Goal: Communication & Community: Answer question/provide support

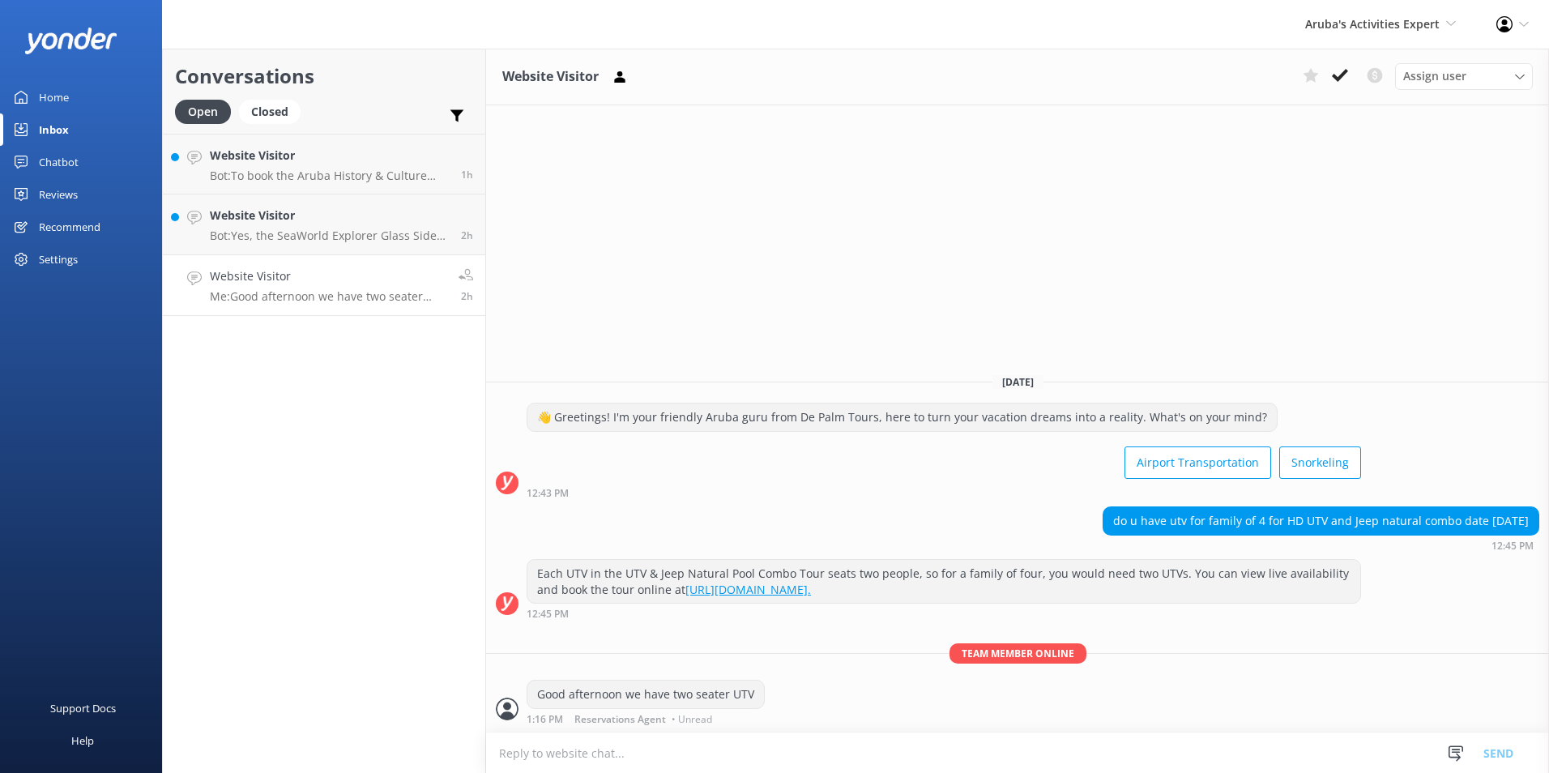
click at [350, 267] on link "Website Visitor Me: Good afternoon we have two seater UTV 2h" at bounding box center [324, 285] width 322 height 61
click at [1340, 75] on icon at bounding box center [1340, 75] width 16 height 16
